Goal: Task Accomplishment & Management: Manage account settings

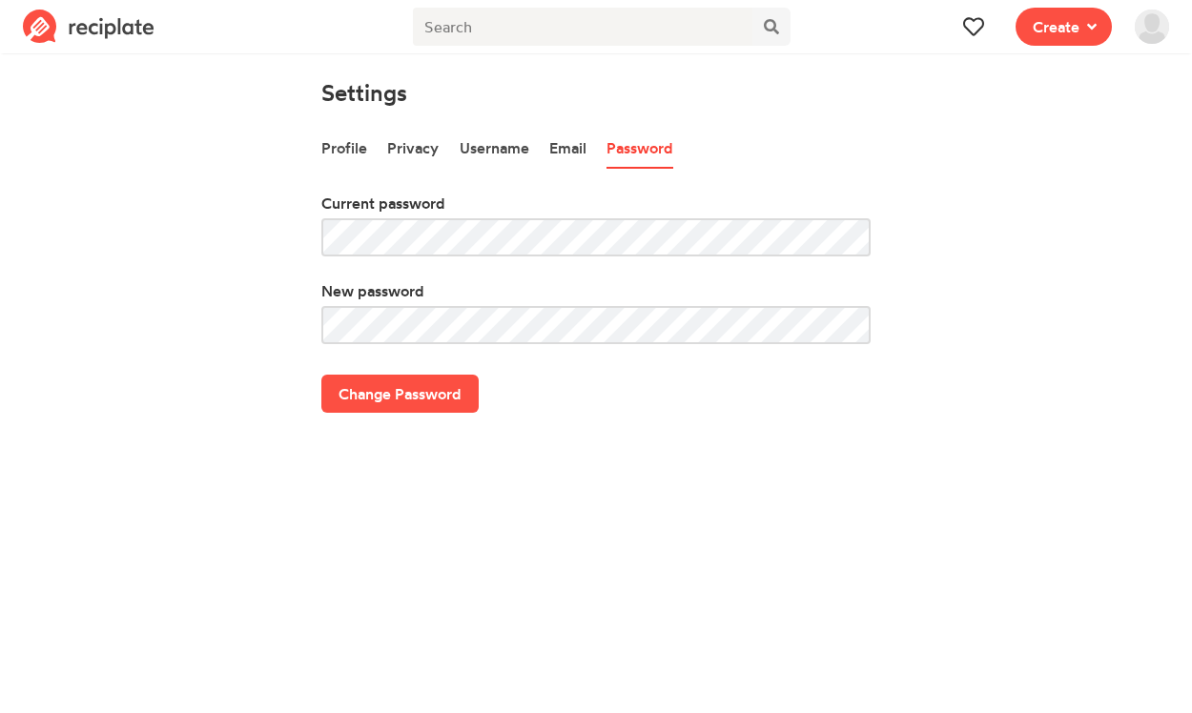
click at [1160, 24] on img at bounding box center [1152, 27] width 34 height 34
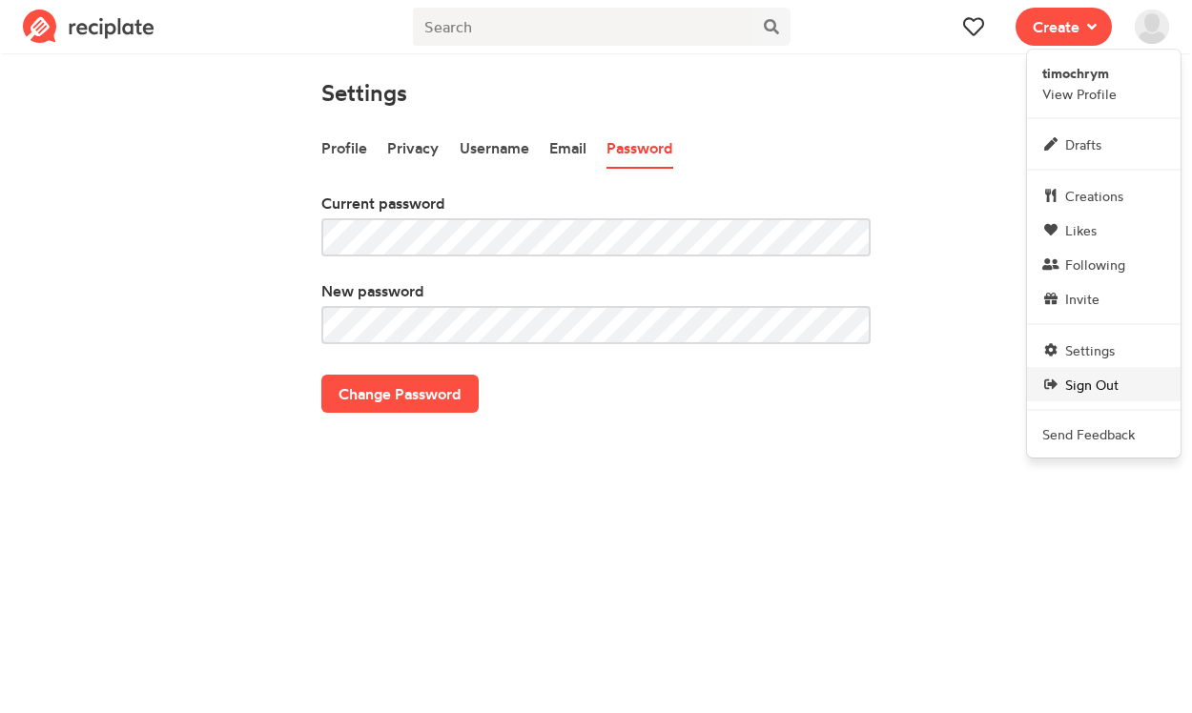
click at [1118, 384] on span "Sign Out" at bounding box center [1091, 385] width 53 height 20
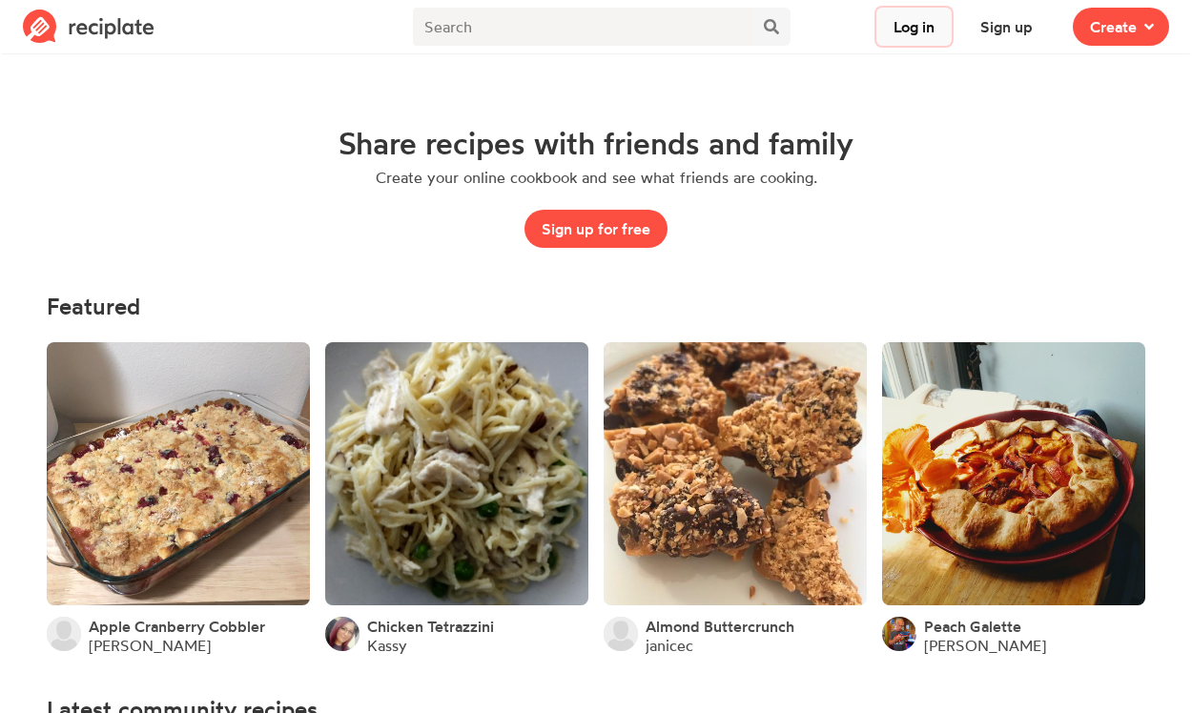
click at [909, 37] on button "Log in" at bounding box center [913, 27] width 75 height 38
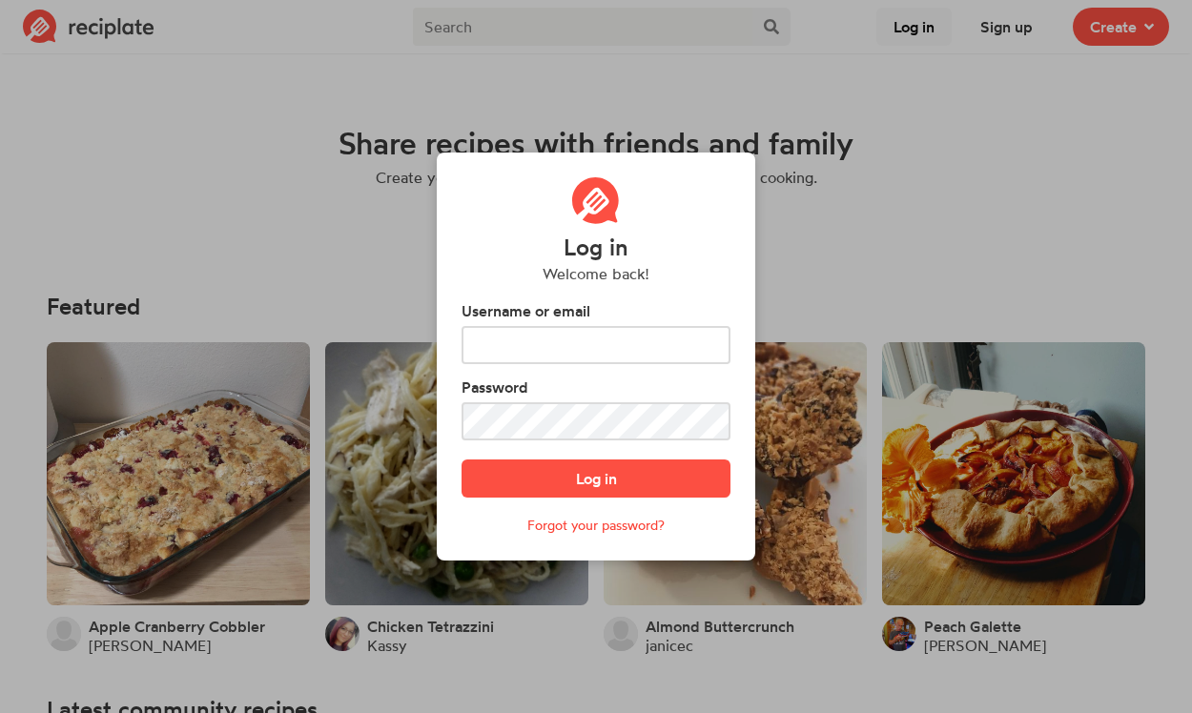
type input "tim.ochrym@gmail.com"
click at [598, 394] on label "Password" at bounding box center [596, 387] width 269 height 23
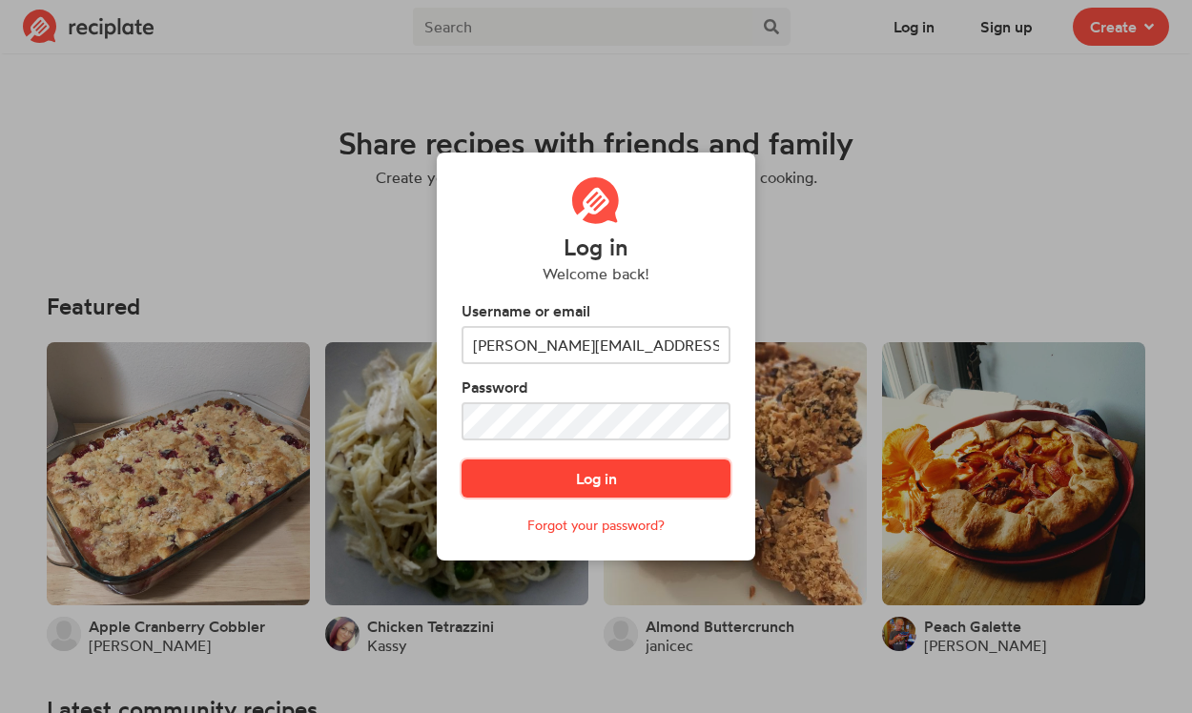
click at [598, 471] on button "Log in" at bounding box center [596, 479] width 269 height 38
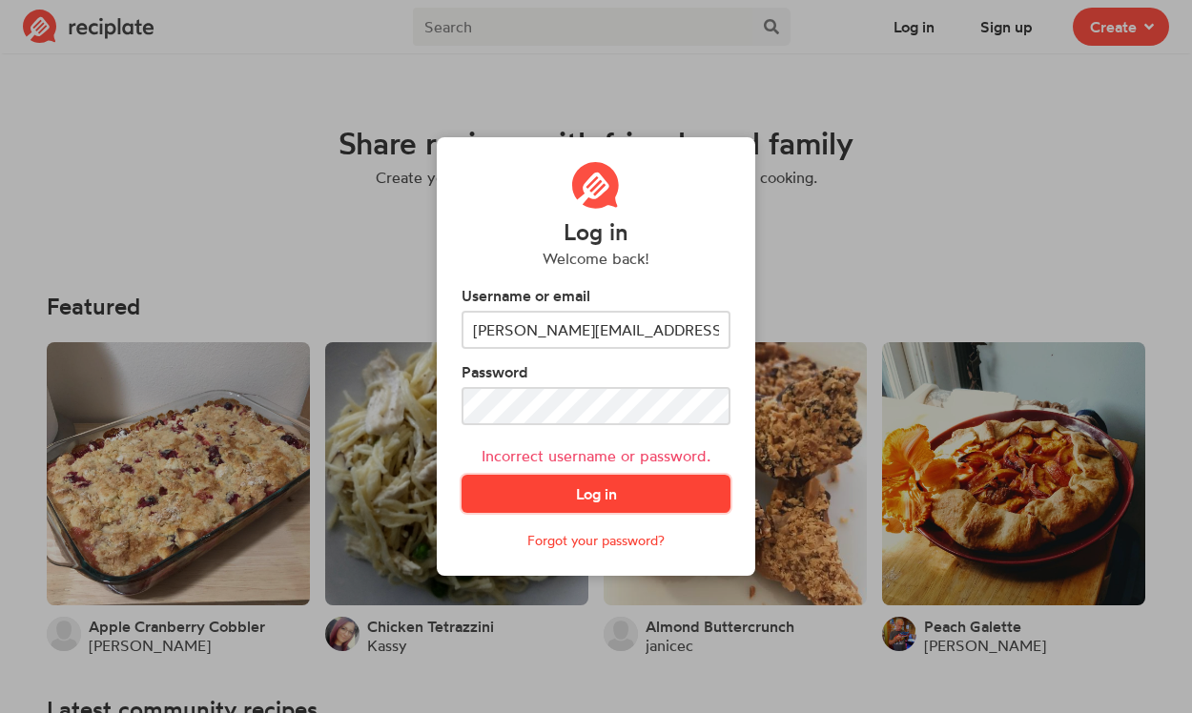
click at [512, 486] on button "Log in" at bounding box center [596, 494] width 269 height 38
click at [563, 487] on button "Log in" at bounding box center [596, 494] width 269 height 38
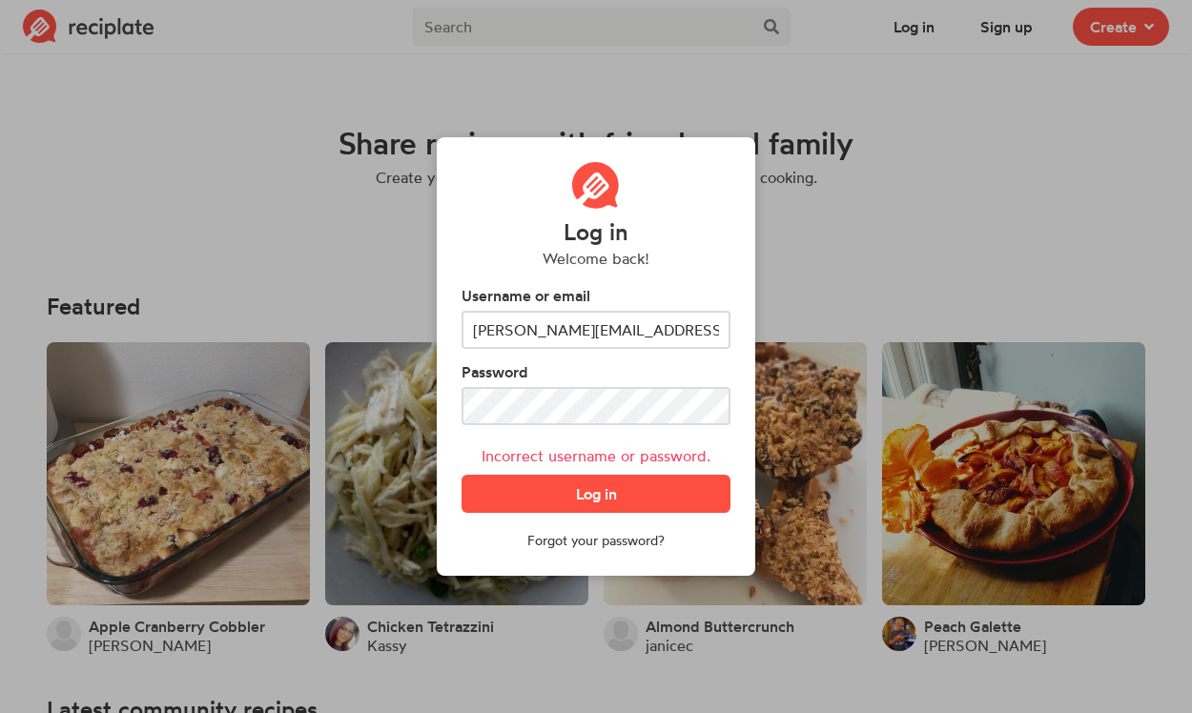
click at [578, 543] on link "Forgot your password?" at bounding box center [595, 540] width 137 height 16
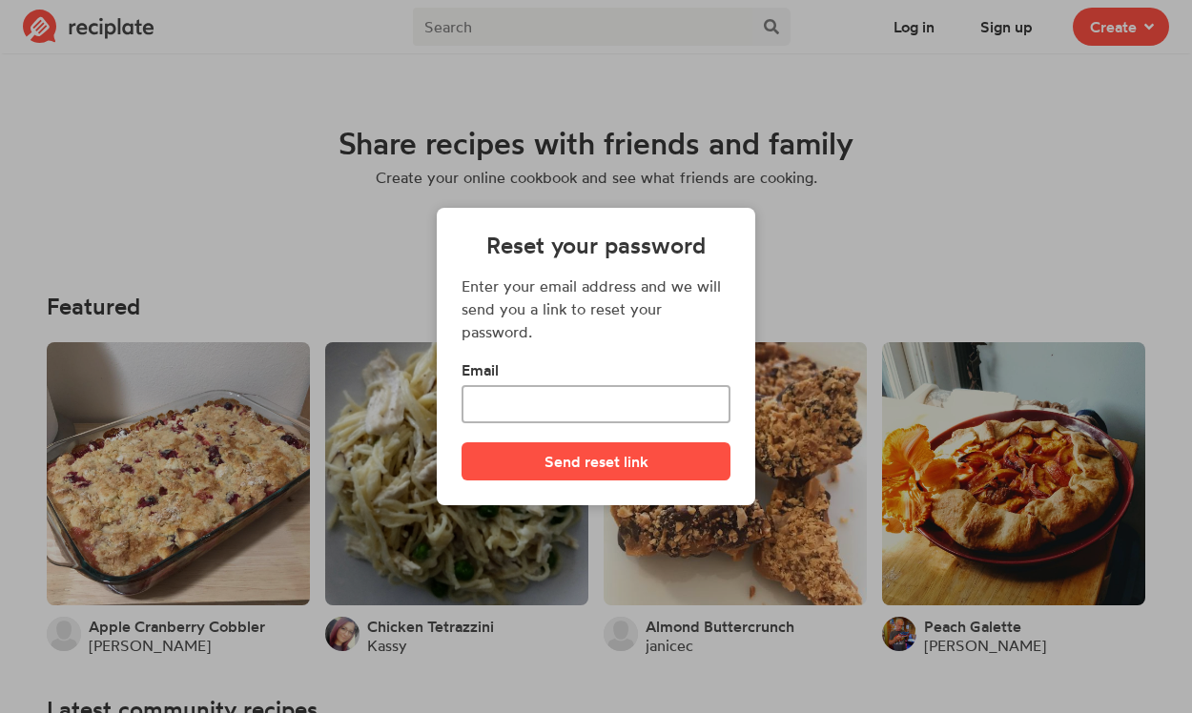
click at [583, 388] on input "text" at bounding box center [596, 404] width 269 height 38
type input "tim.ochrym@gmail.com"
click at [580, 452] on button "Send reset link" at bounding box center [596, 462] width 269 height 38
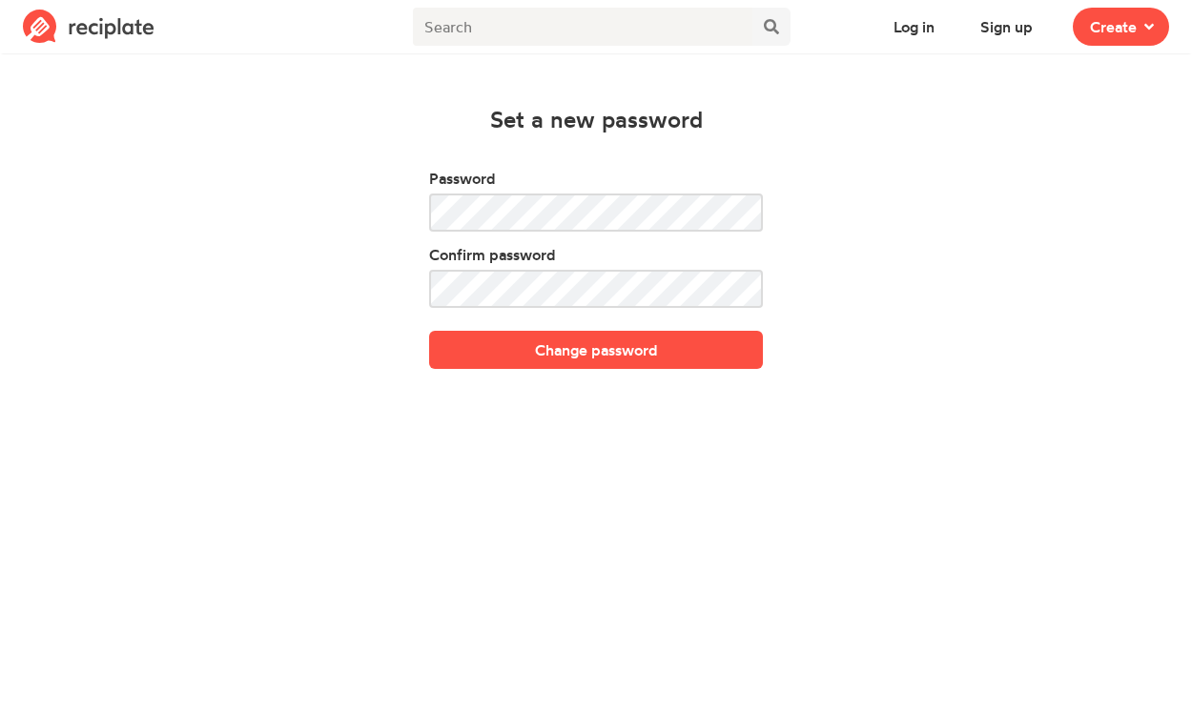
click at [519, 161] on div "Set a new password Password Confirm password Change password" at bounding box center [596, 232] width 1099 height 274
click at [875, 224] on div "Set a new password Password Confirm password Change password" at bounding box center [596, 232] width 1099 height 274
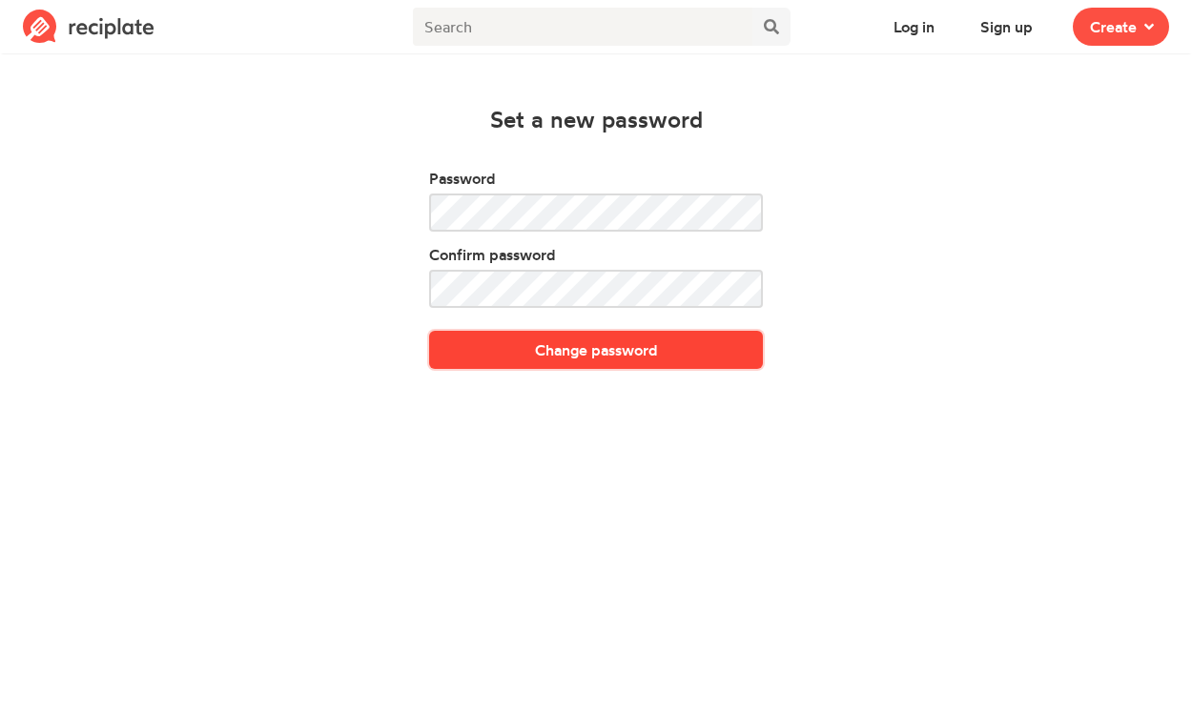
click at [606, 344] on button "Change password" at bounding box center [596, 350] width 334 height 38
